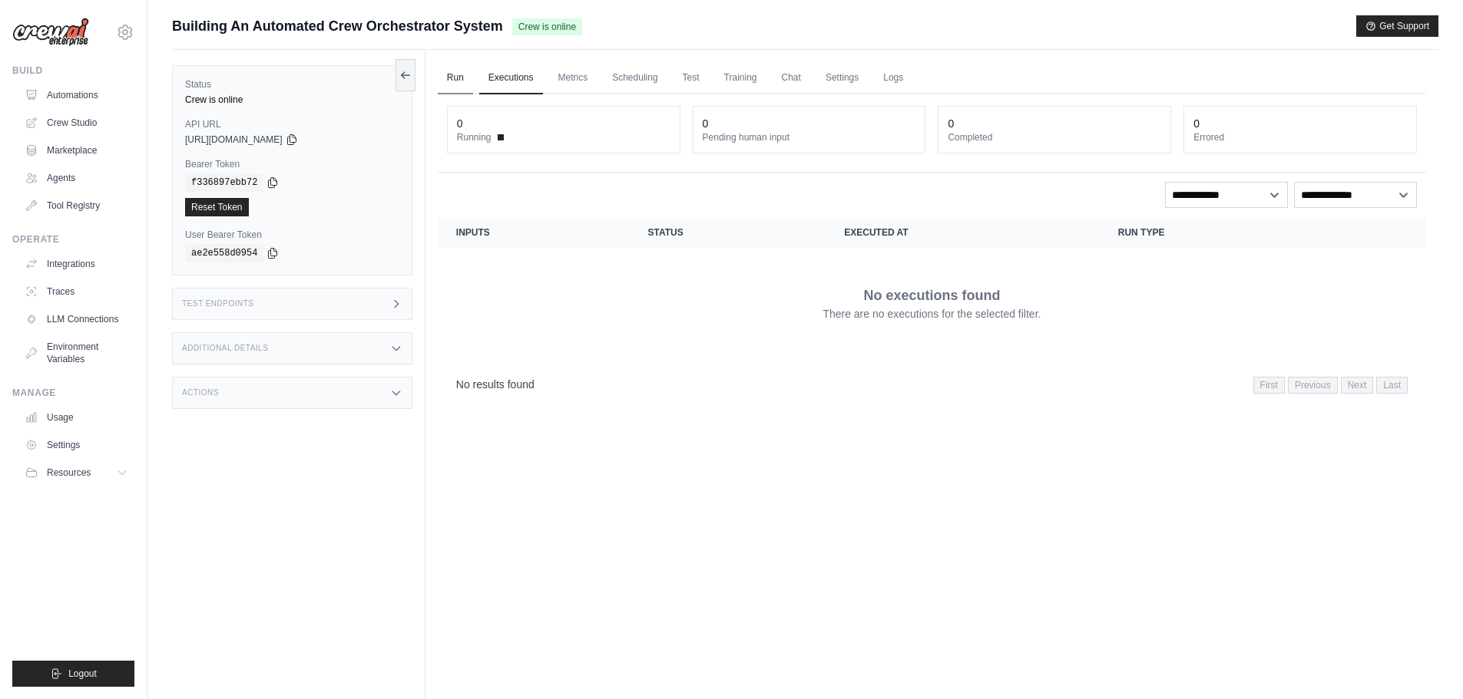
click at [453, 78] on link "Run" at bounding box center [455, 78] width 35 height 32
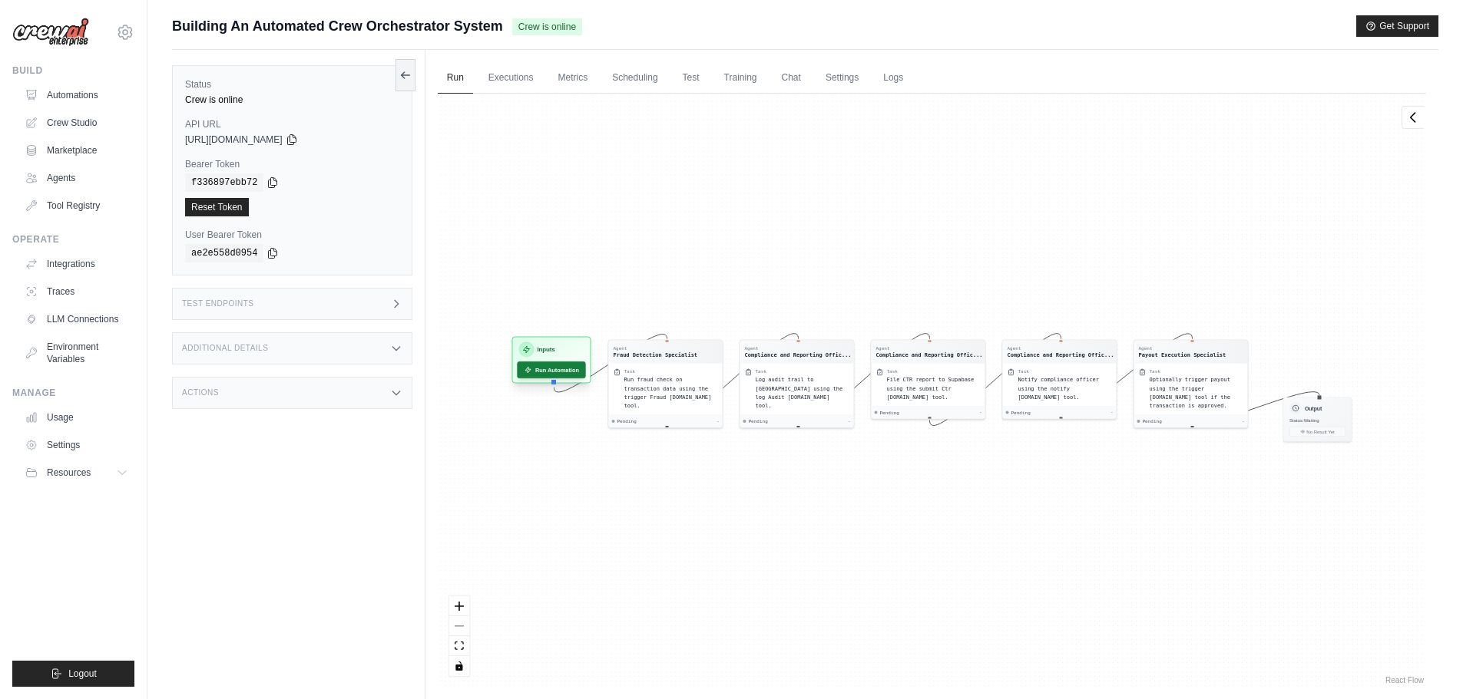
click at [547, 371] on button "Run Automation" at bounding box center [551, 370] width 68 height 17
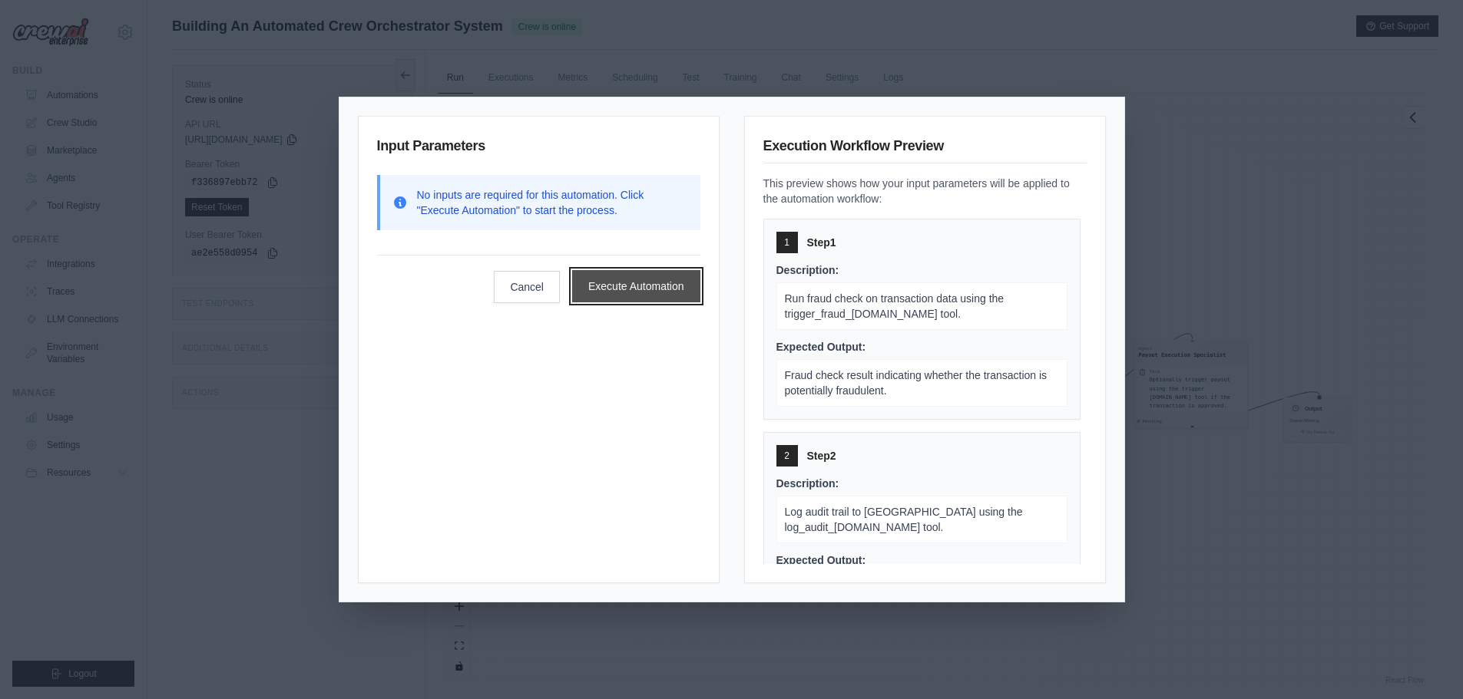
click at [647, 294] on button "Execute Automation" at bounding box center [636, 286] width 128 height 32
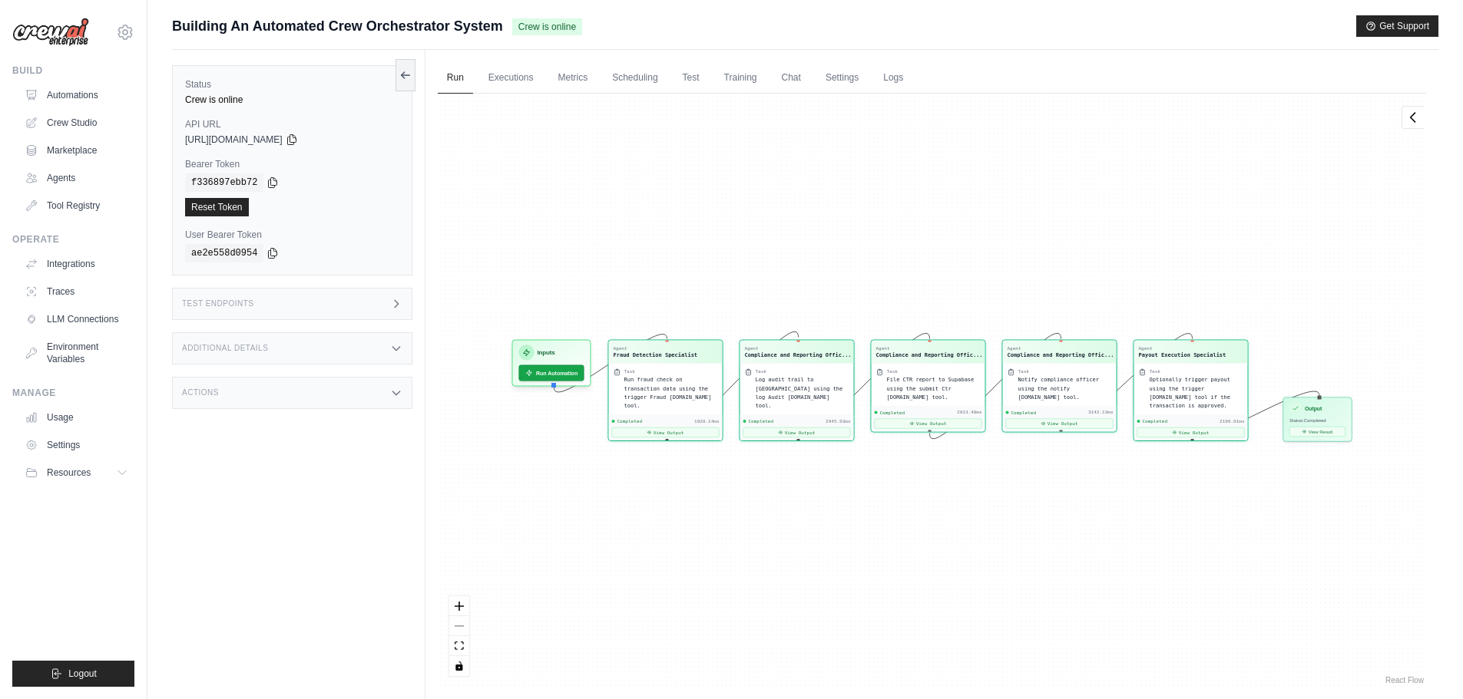
scroll to position [1402, 0]
click at [1311, 428] on button "View Result" at bounding box center [1317, 430] width 56 height 10
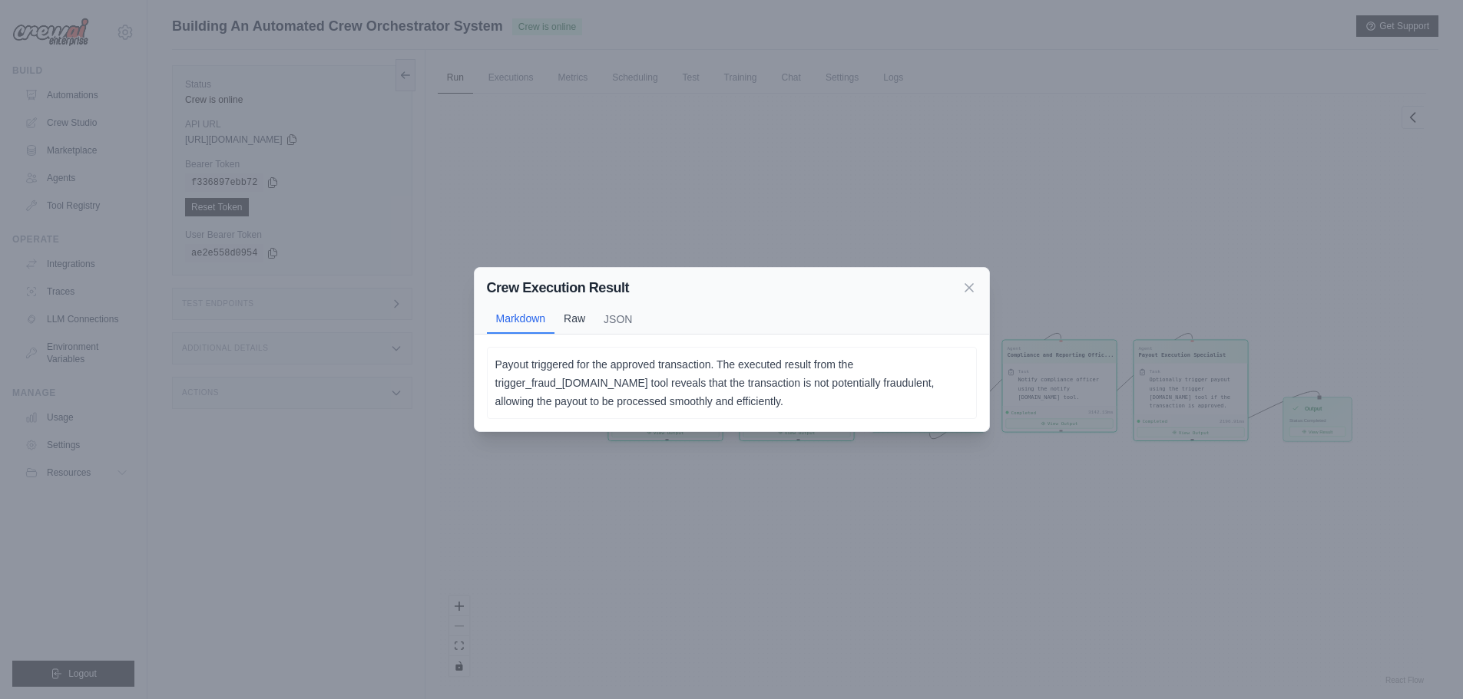
click at [577, 320] on button "Raw" at bounding box center [574, 318] width 40 height 29
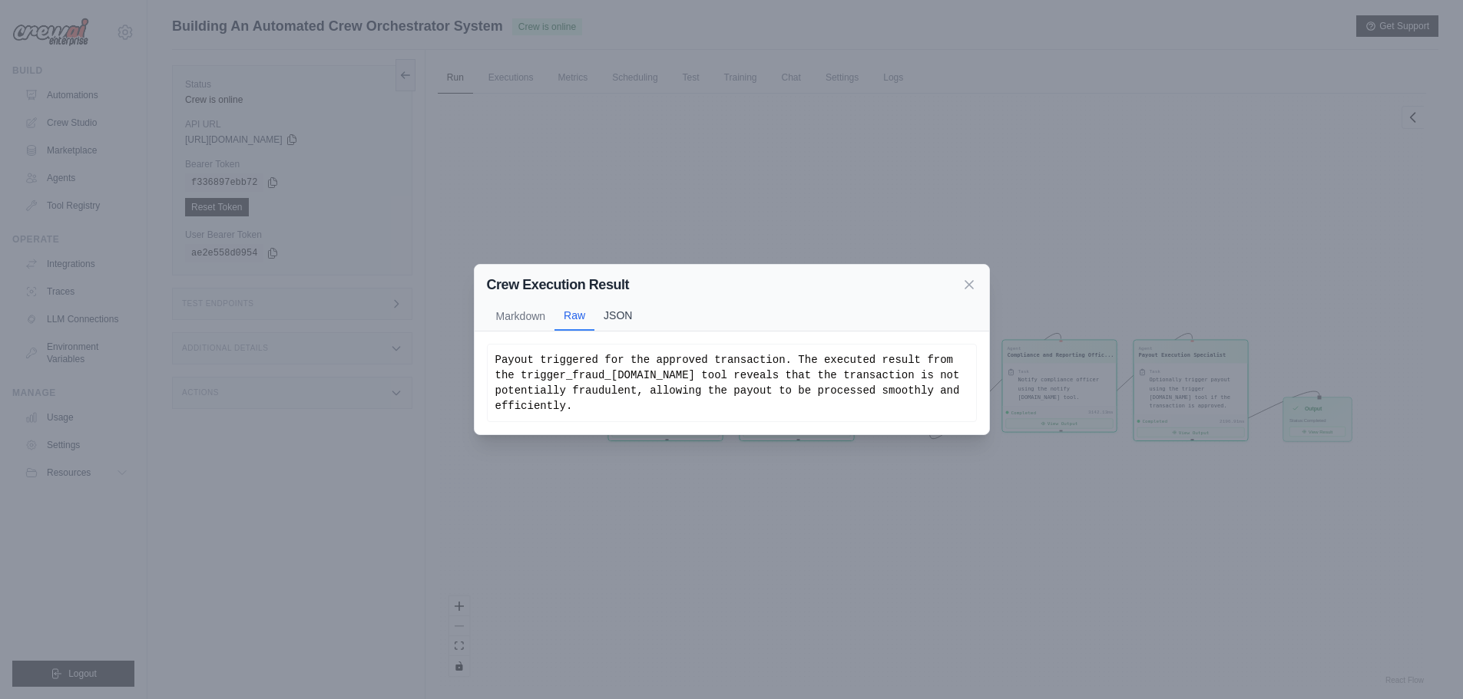
click at [629, 315] on button "JSON" at bounding box center [617, 315] width 47 height 29
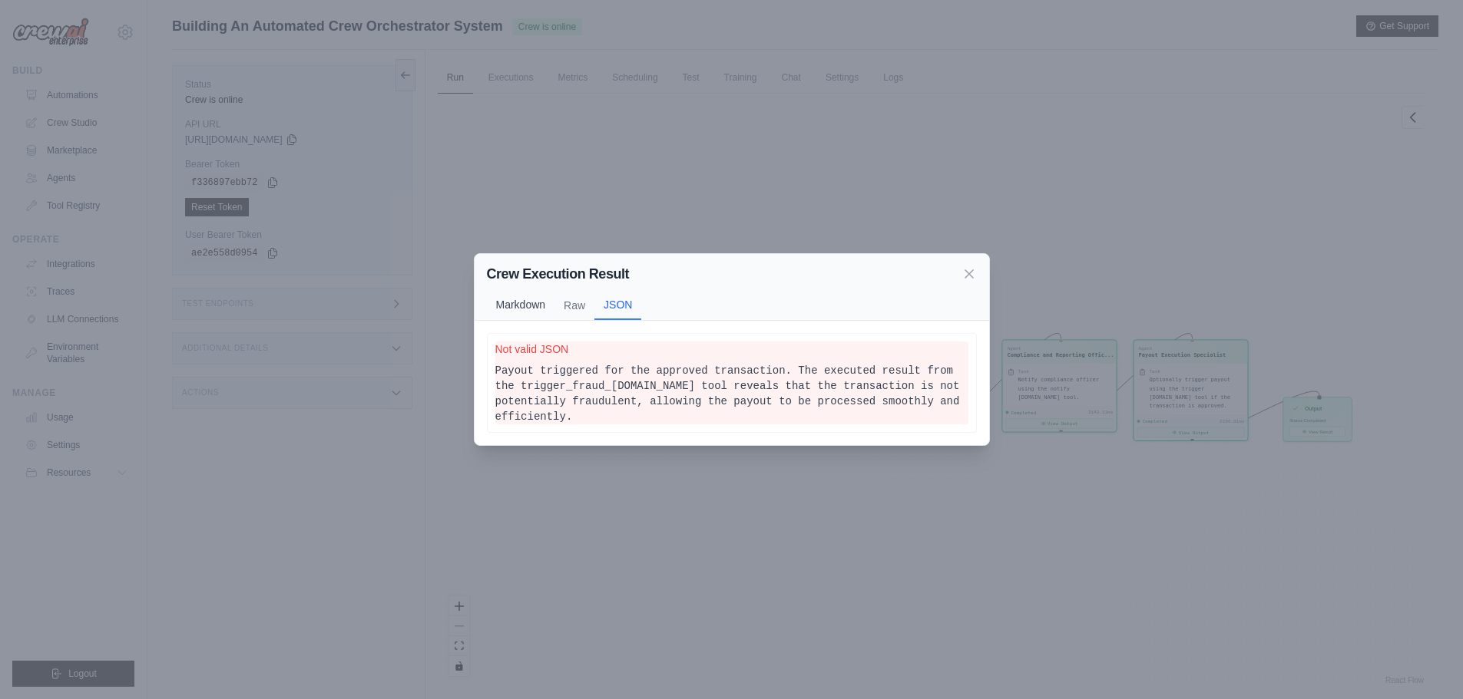
click at [535, 314] on button "Markdown" at bounding box center [521, 304] width 68 height 29
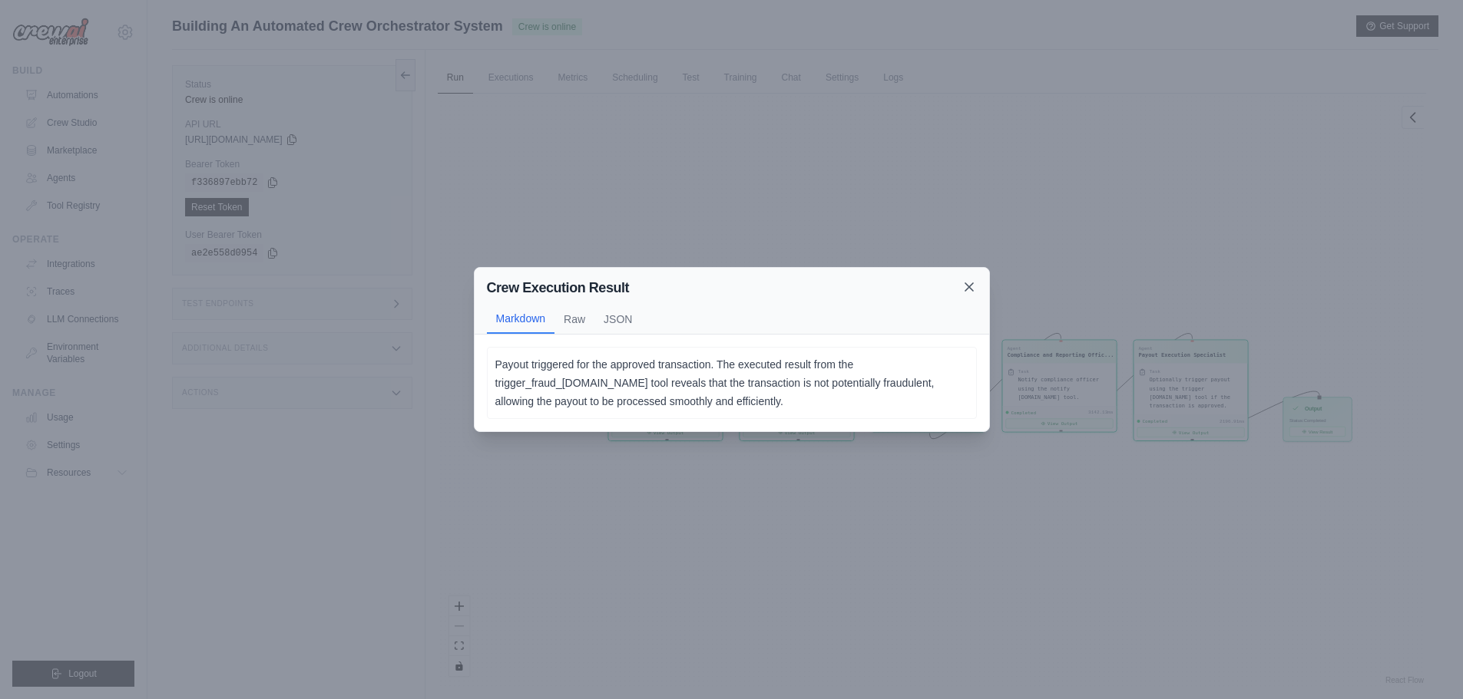
click at [972, 282] on icon at bounding box center [968, 286] width 15 height 15
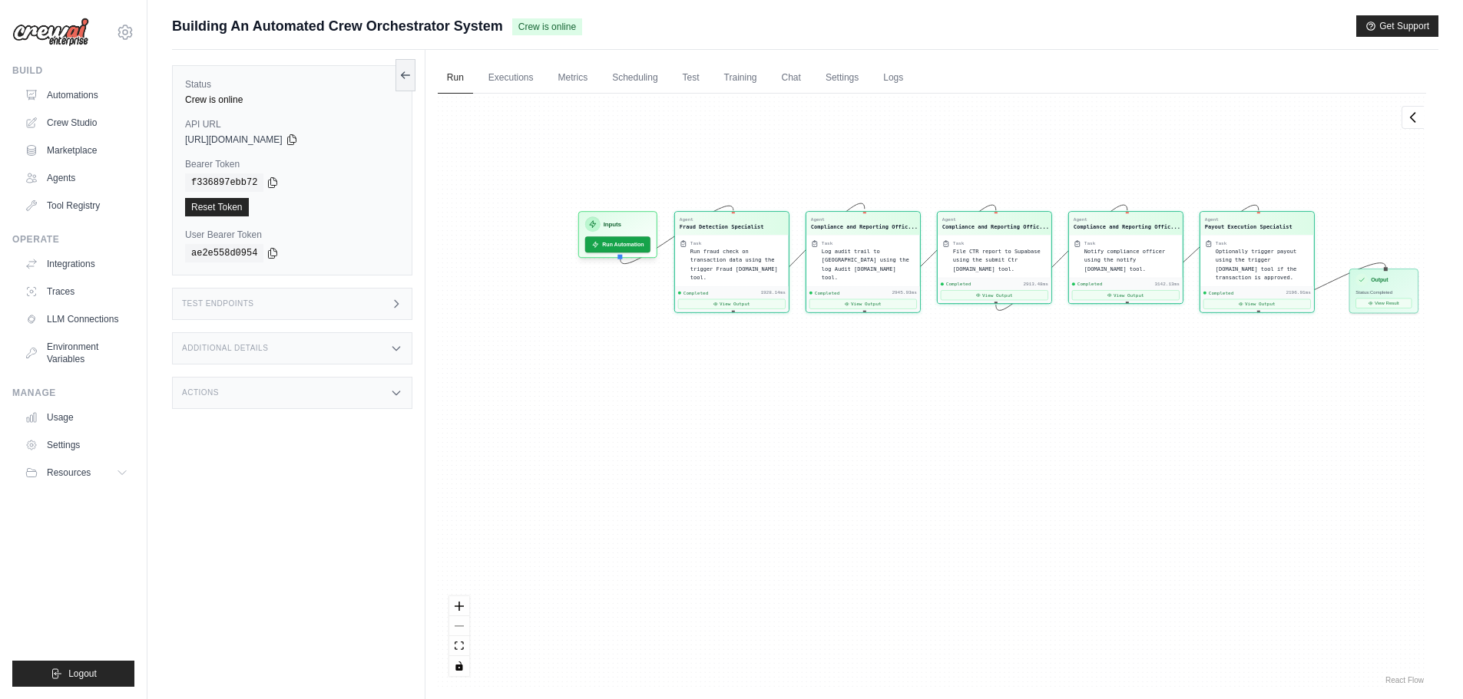
drag, startPoint x: 1250, startPoint y: 465, endPoint x: 1086, endPoint y: 393, distance: 178.4
click at [1086, 393] on div "Agent Fraud Detection Specialist Task Run fraud check on transaction data using…" at bounding box center [932, 391] width 988 height 594
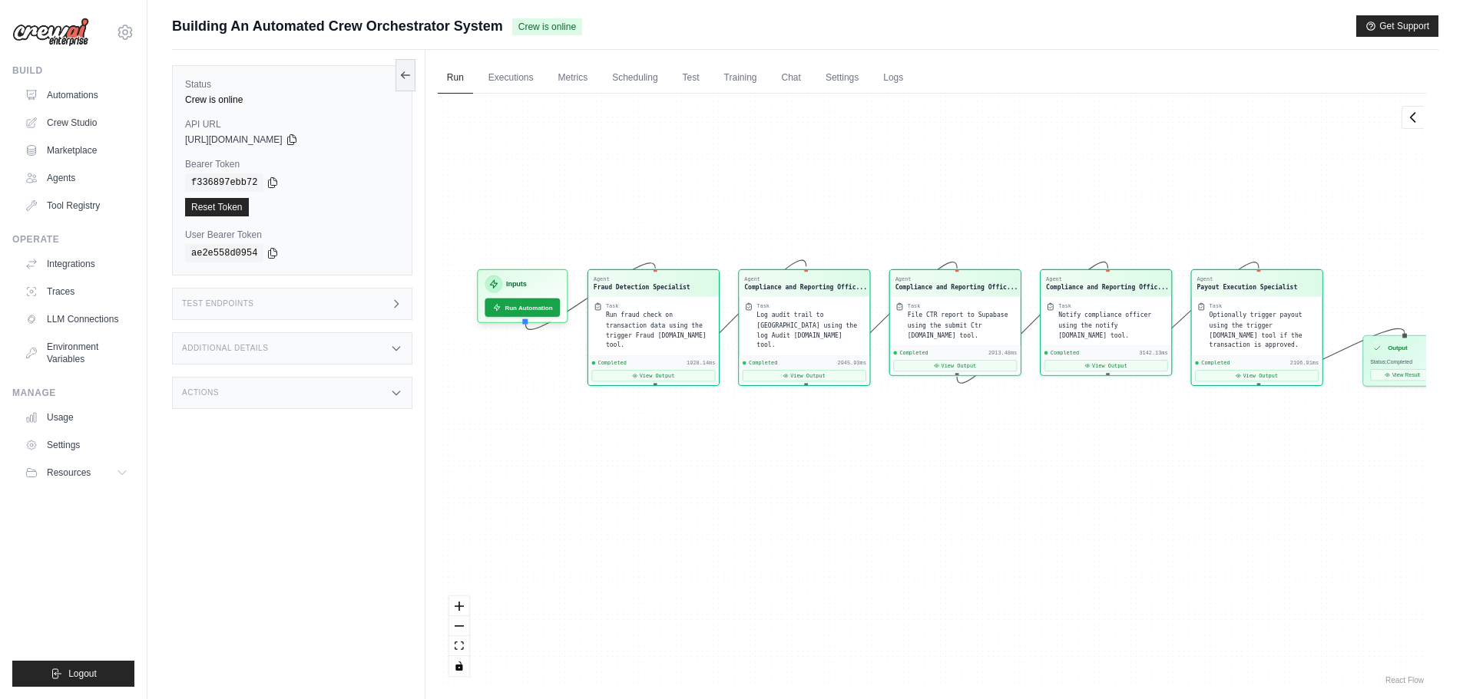
drag, startPoint x: 855, startPoint y: 365, endPoint x: 812, endPoint y: 464, distance: 107.3
click at [812, 464] on div "Agent Fraud Detection Specialist Task Run fraud check on transaction data using…" at bounding box center [932, 391] width 988 height 594
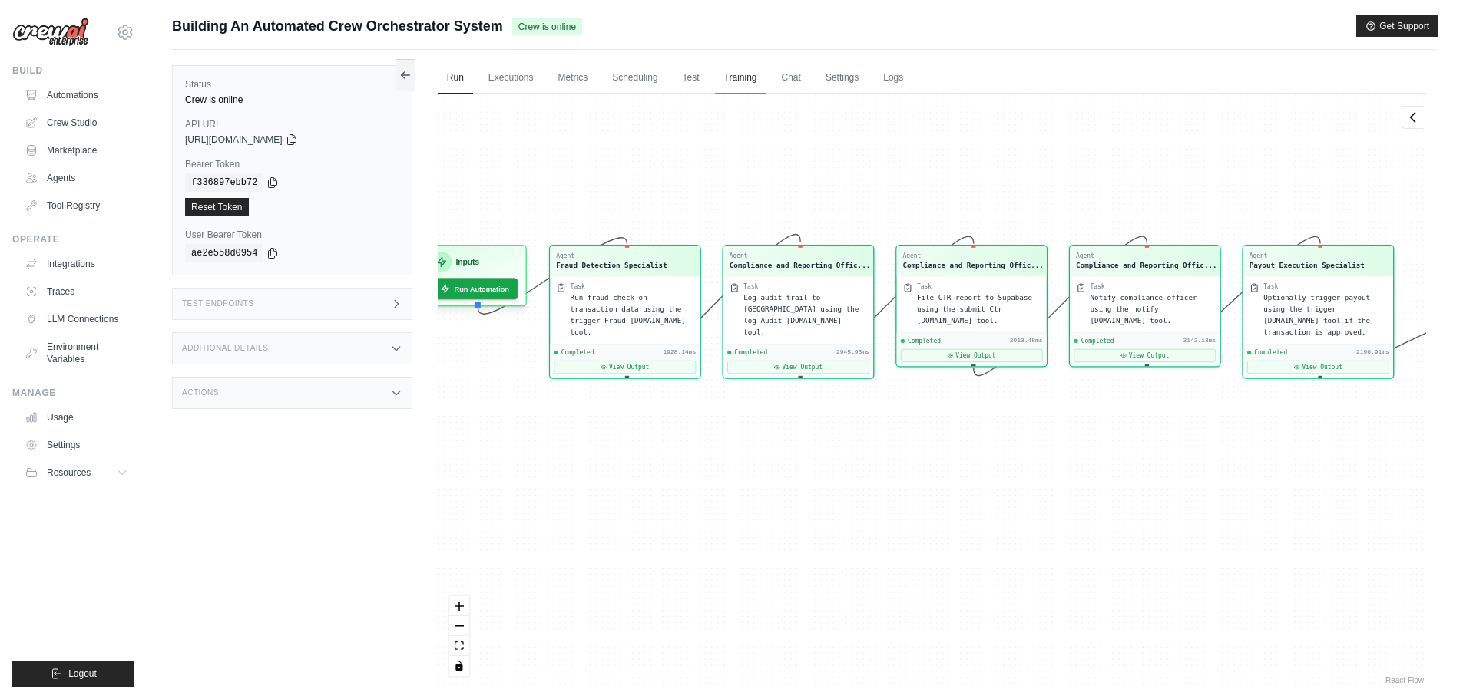
click at [738, 81] on link "Training" at bounding box center [740, 78] width 51 height 32
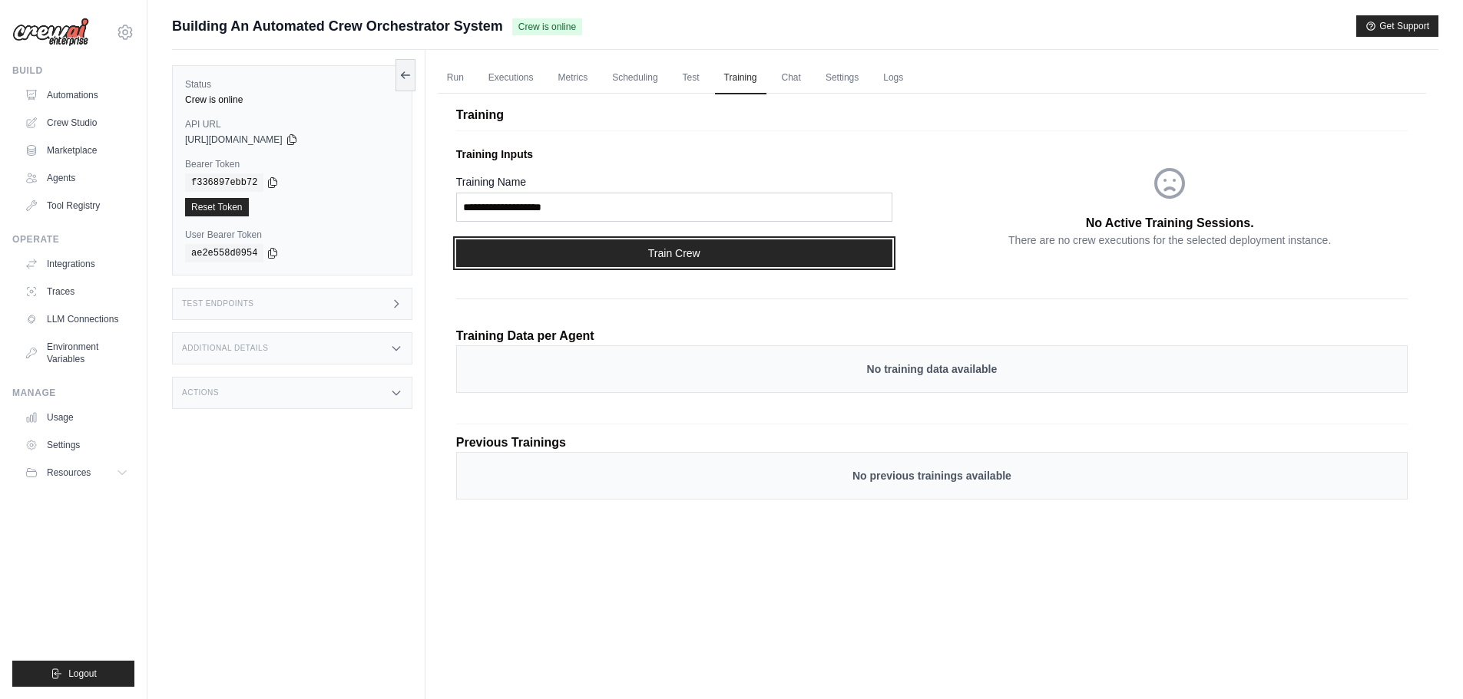
click at [662, 260] on button "Train Crew" at bounding box center [674, 254] width 436 height 28
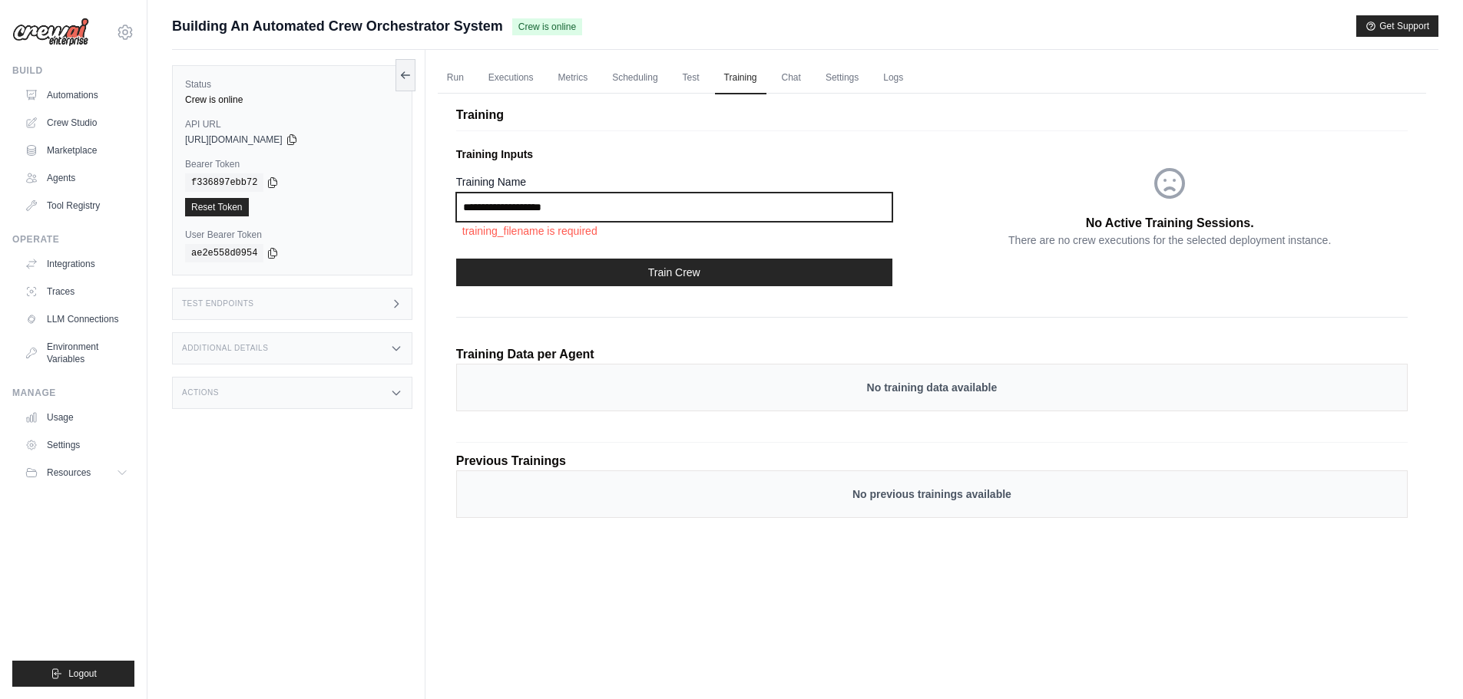
click at [636, 199] on input "Training Name" at bounding box center [674, 207] width 436 height 29
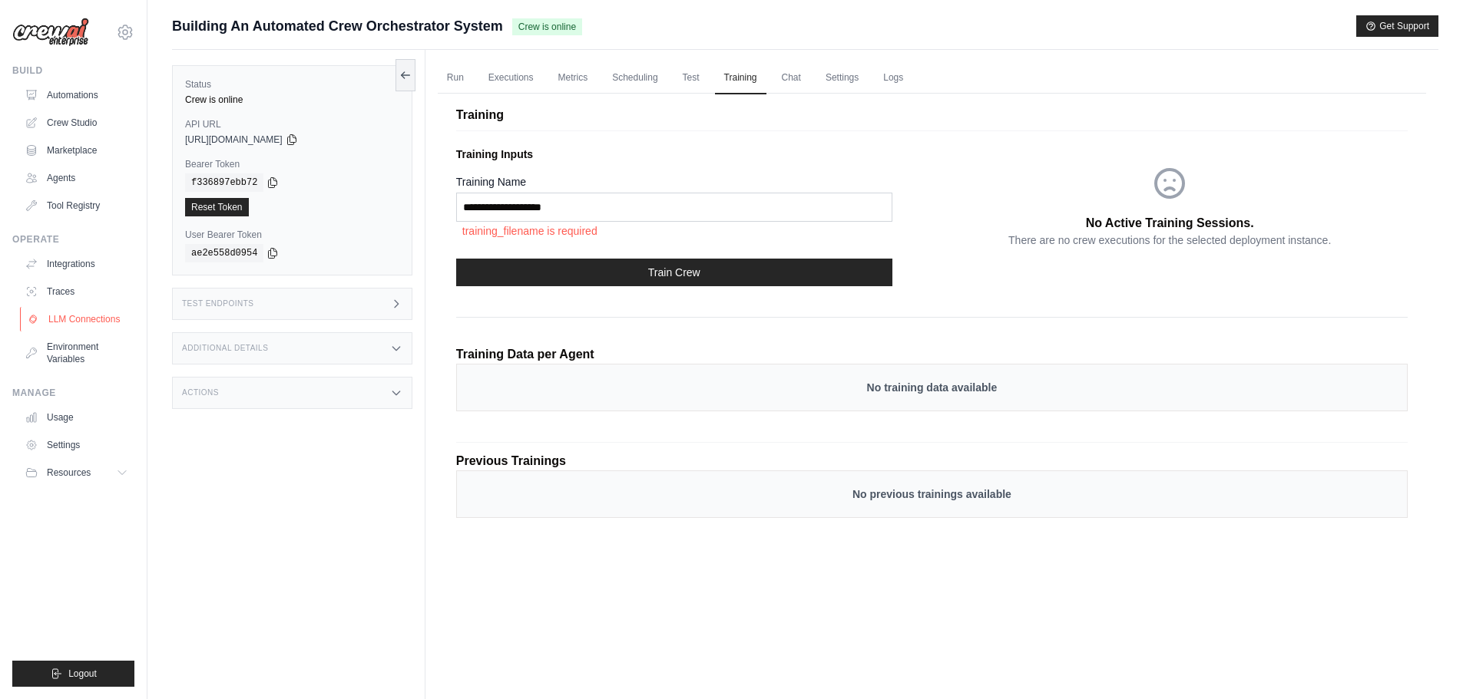
click at [75, 322] on link "LLM Connections" at bounding box center [78, 319] width 116 height 25
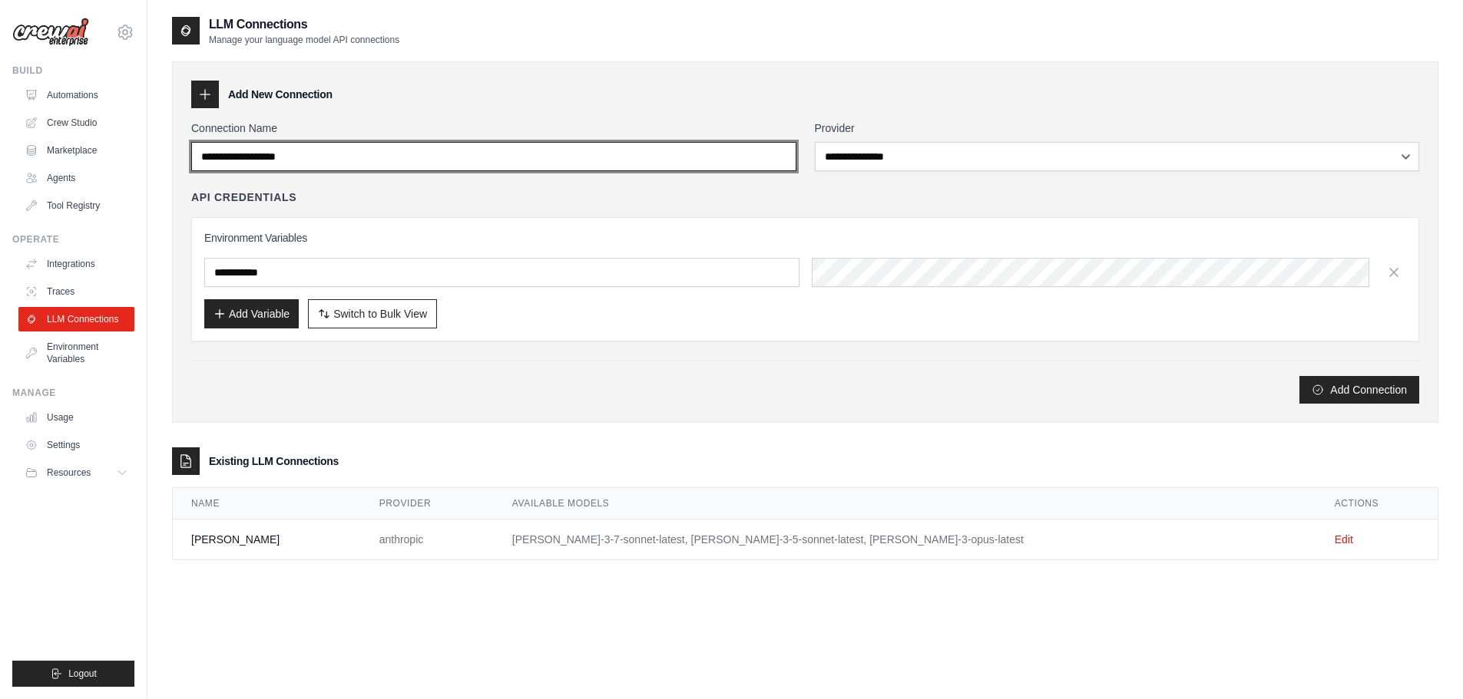
click at [495, 150] on input "Connection Name" at bounding box center [493, 156] width 605 height 29
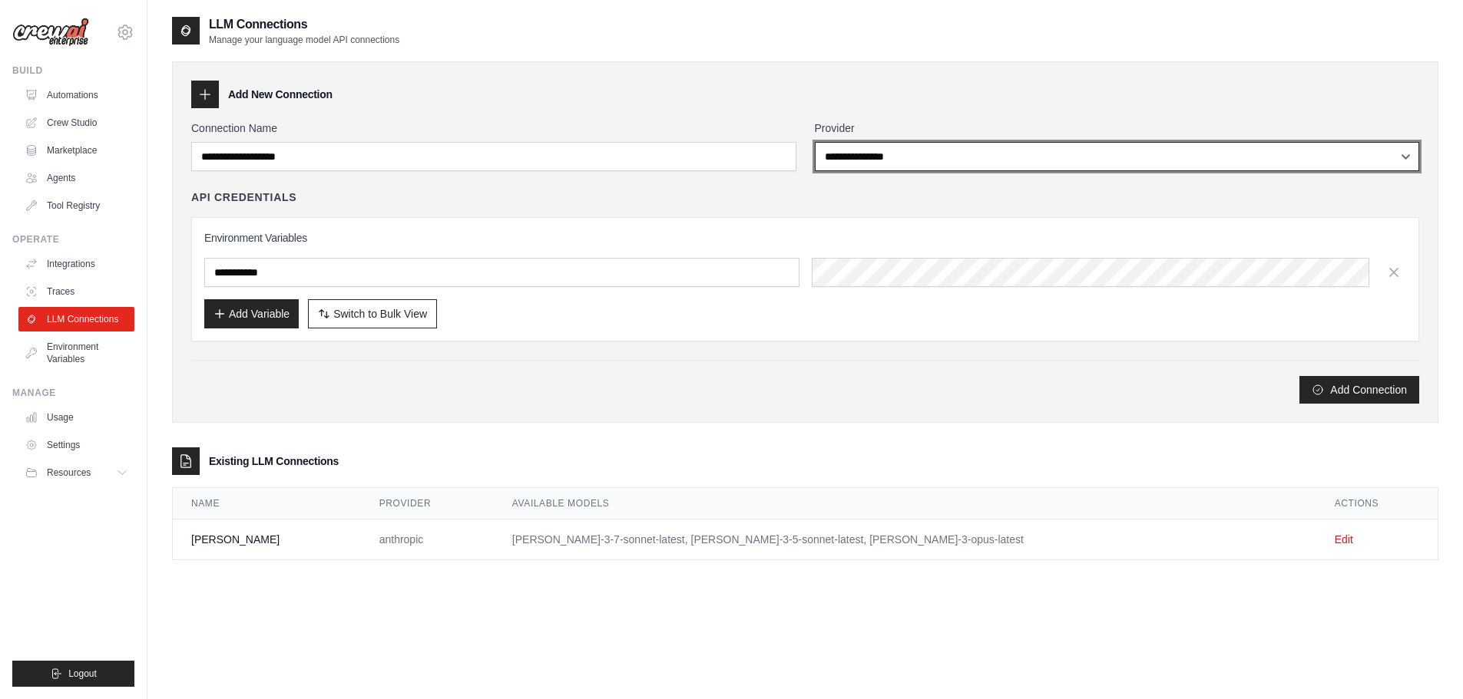
click at [991, 160] on select "**********" at bounding box center [1117, 156] width 605 height 29
